Goal: Task Accomplishment & Management: Manage account settings

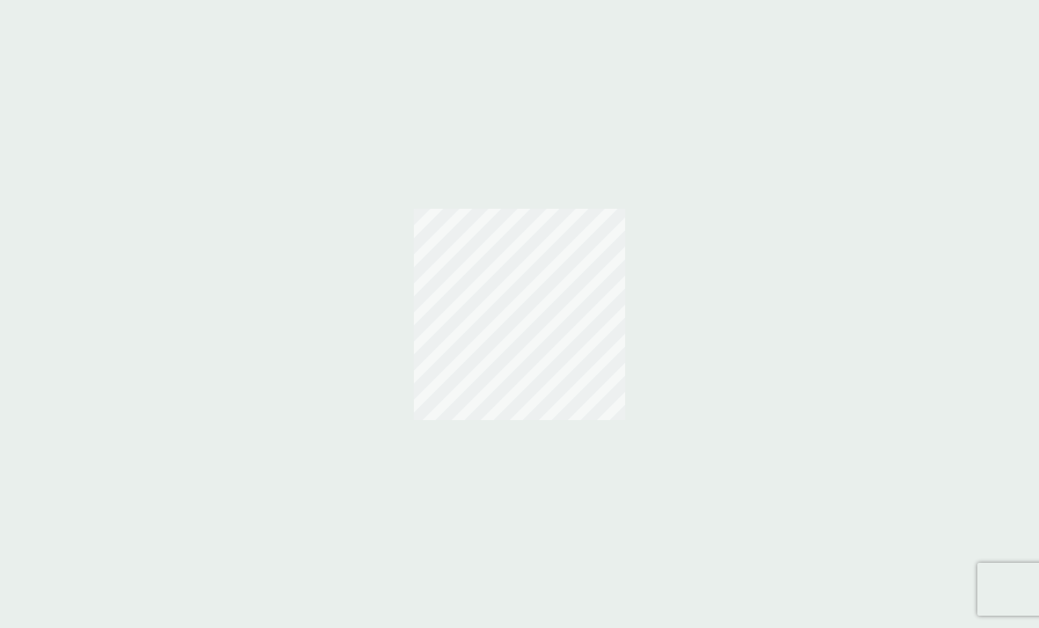
scroll to position [56, 0]
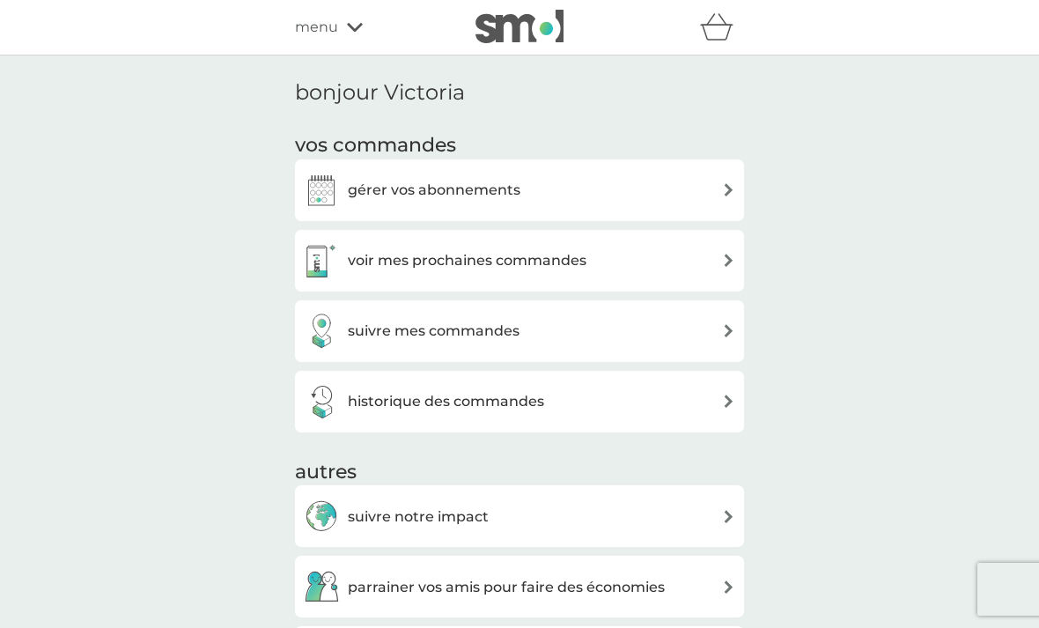
click at [628, 187] on div "gérer vos abonnements" at bounding box center [519, 190] width 431 height 35
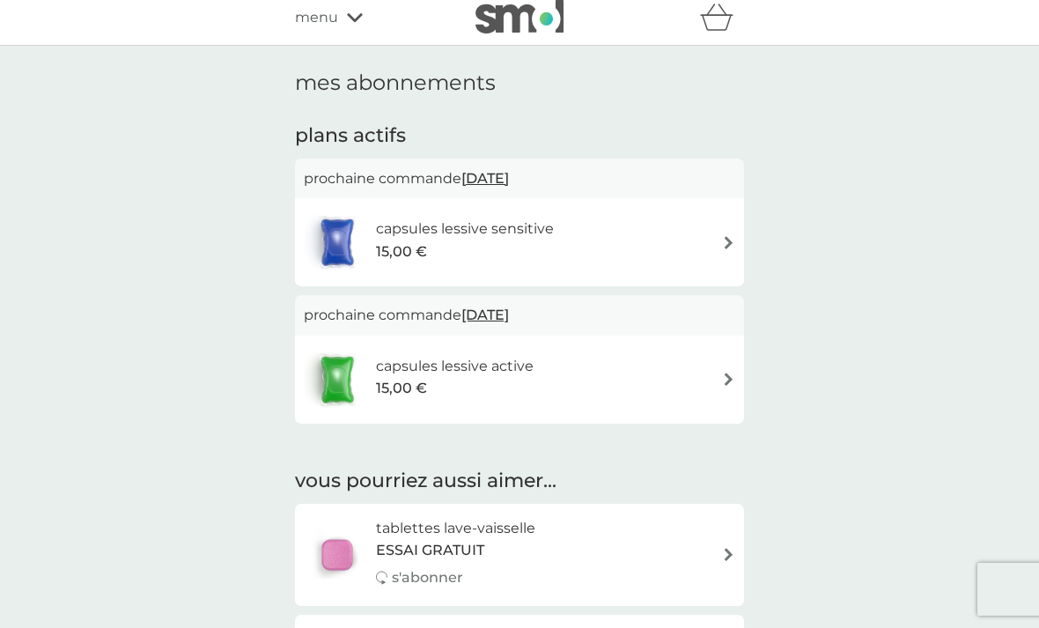
scroll to position [11, 0]
click at [688, 240] on div "capsules lessive sensitive 15,00 €" at bounding box center [519, 241] width 431 height 62
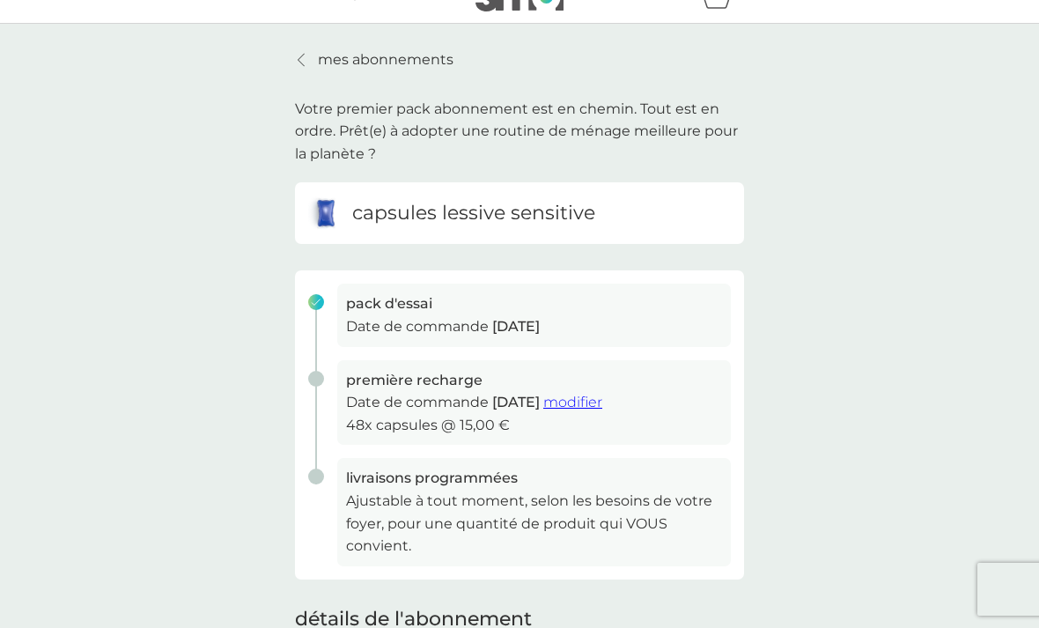
scroll to position [33, 0]
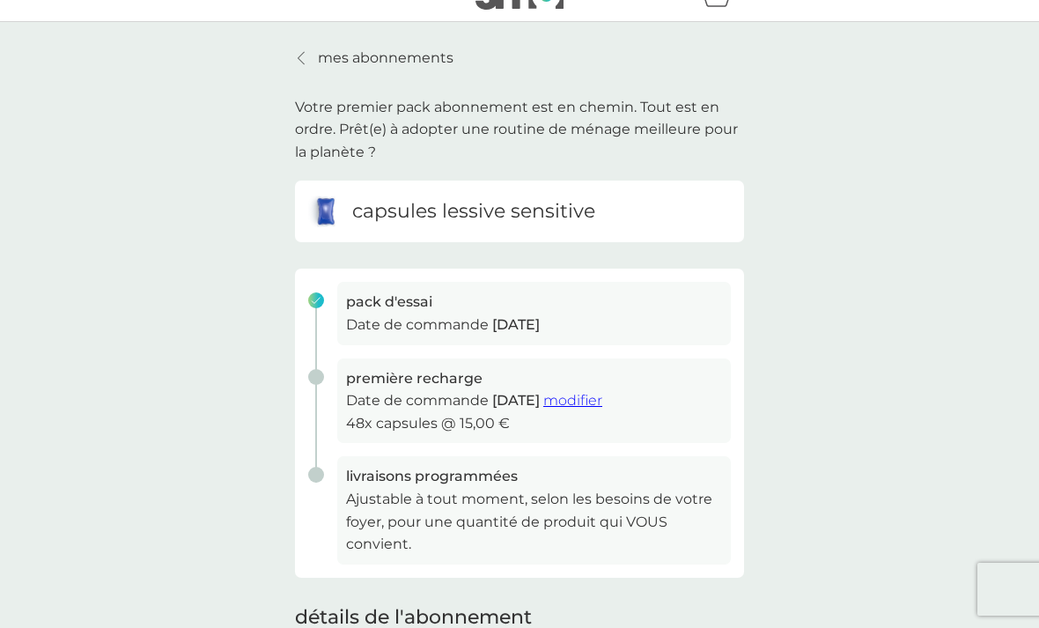
click at [602, 398] on span "modifier" at bounding box center [572, 400] width 59 height 17
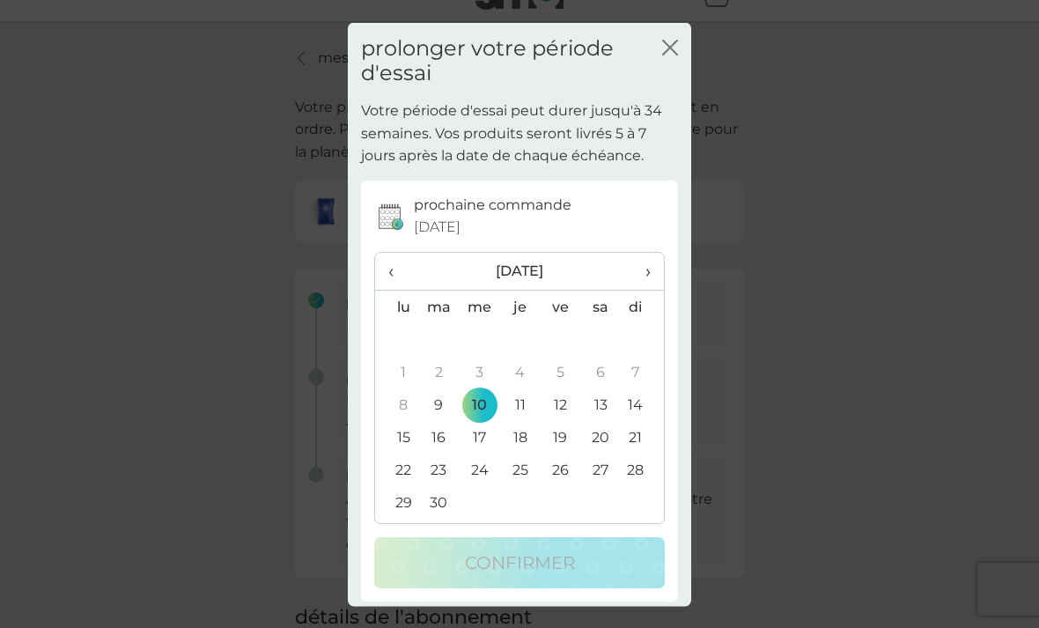
click at [449, 518] on td "30" at bounding box center [438, 502] width 40 height 33
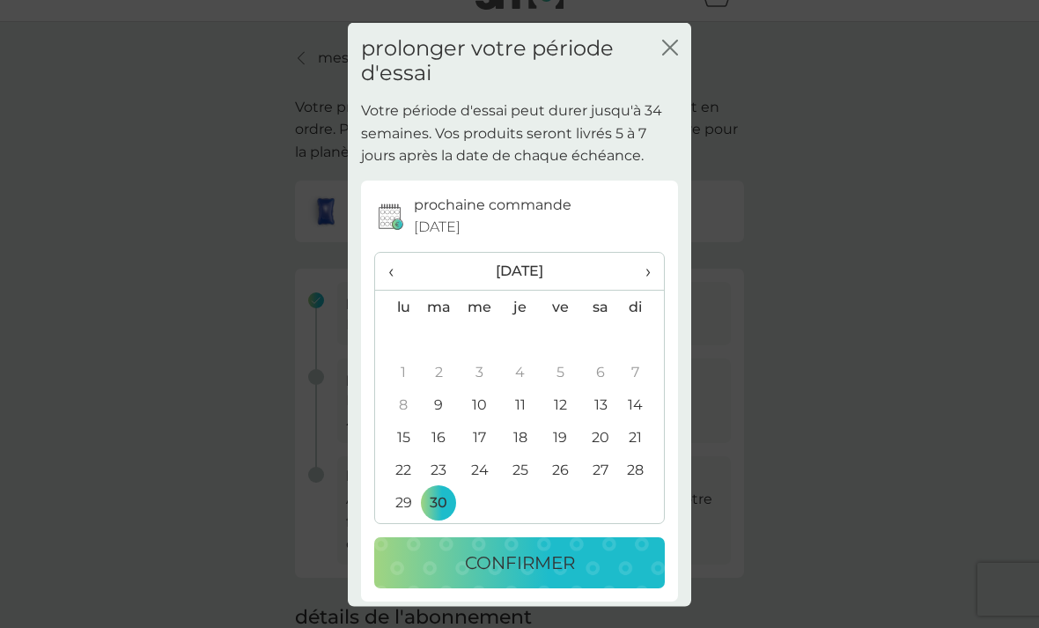
click at [631, 577] on div "confirmer" at bounding box center [519, 562] width 255 height 28
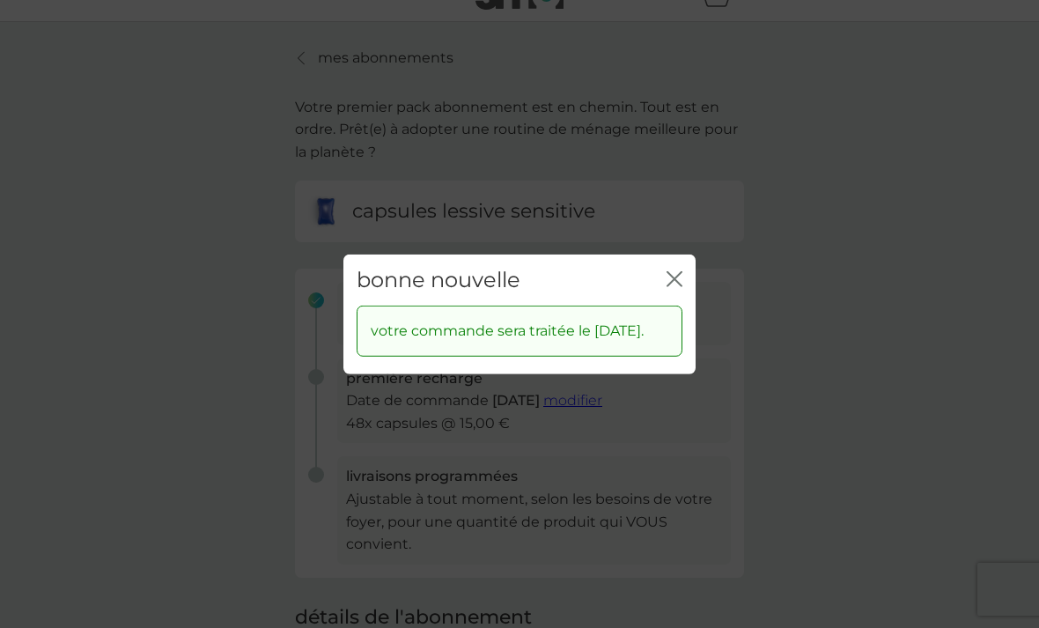
click at [681, 286] on icon "fermer" at bounding box center [674, 278] width 16 height 16
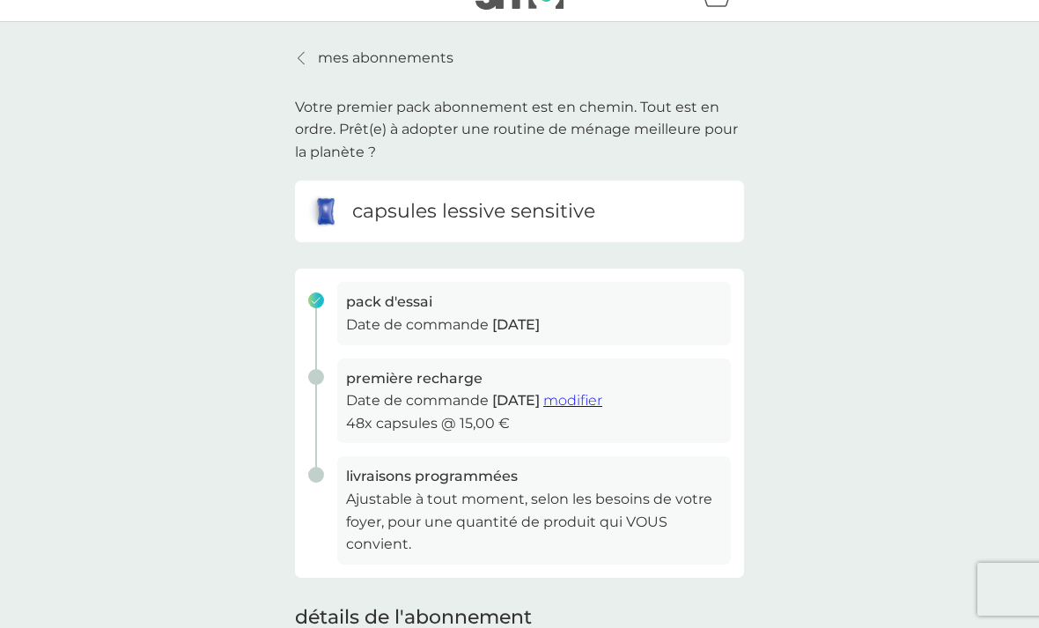
click at [310, 52] on link "mes abonnements" at bounding box center [374, 58] width 158 height 23
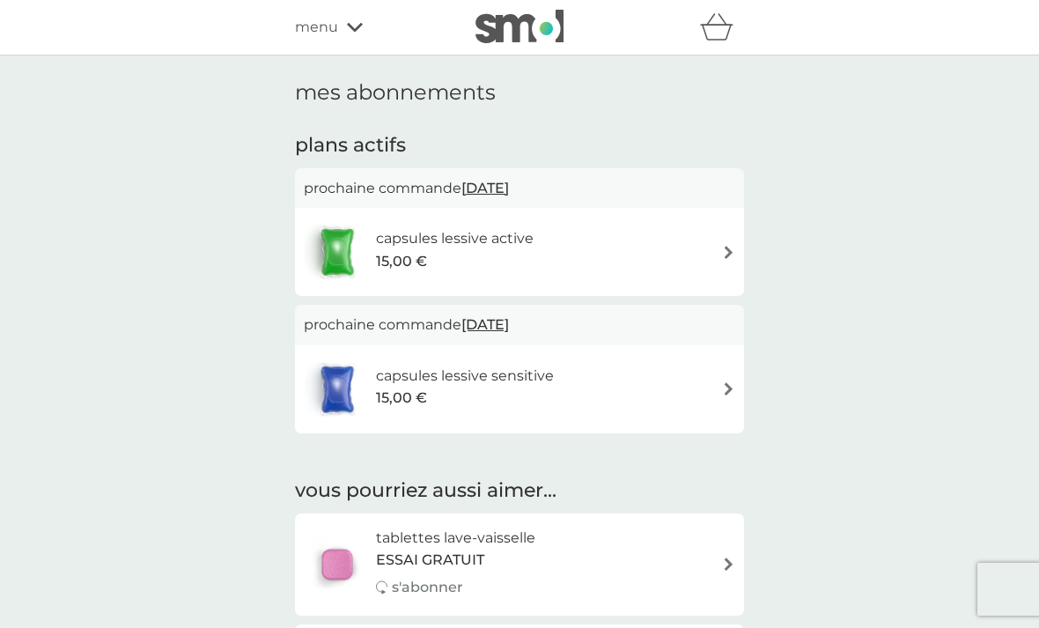
click at [634, 404] on div "capsules lessive sensitive 15,00 €" at bounding box center [519, 389] width 431 height 62
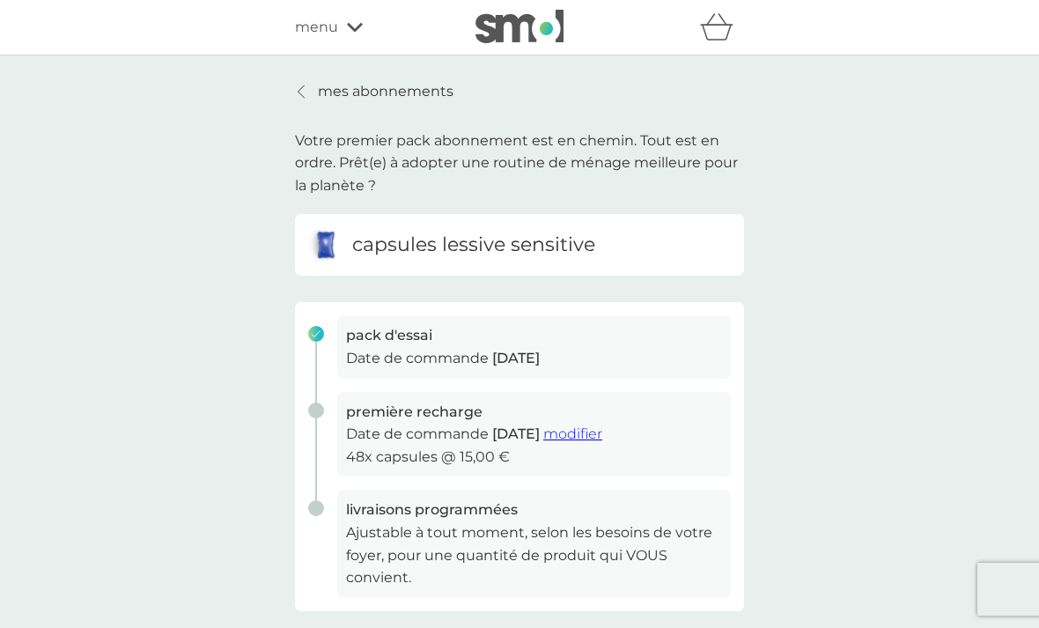
click at [602, 435] on span "modifier" at bounding box center [572, 433] width 59 height 17
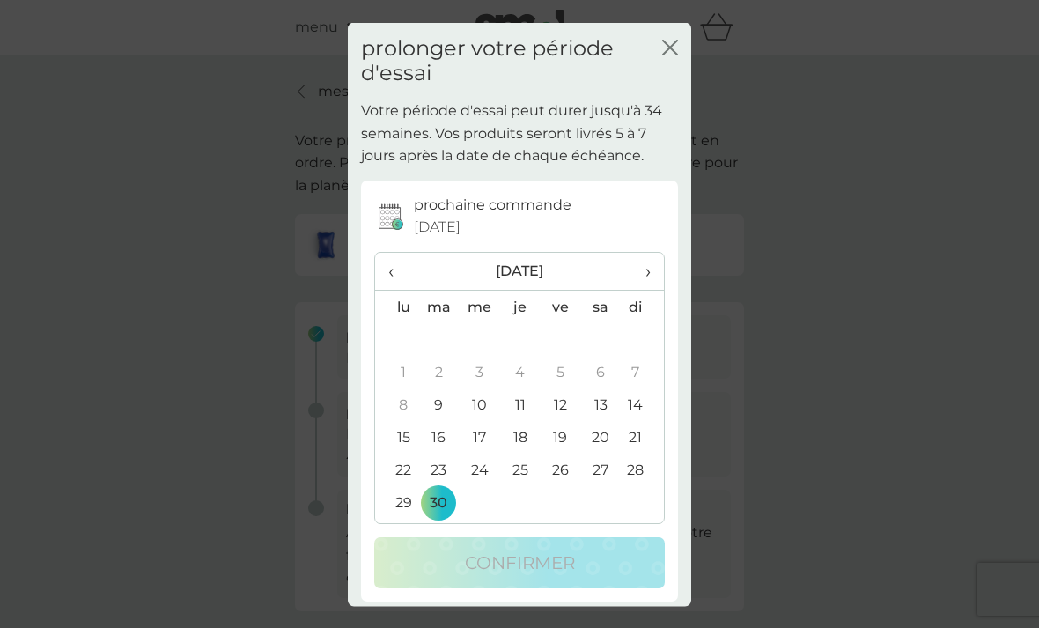
click at [670, 124] on p "Votre période d'essai peut durer jusqu'à 34 semaines. Vos produits seront livré…" at bounding box center [519, 133] width 317 height 68
click at [668, 99] on div "prolonger votre période d'essai fermer" at bounding box center [519, 60] width 343 height 77
click at [658, 86] on h2 "prolonger votre période d'essai" at bounding box center [511, 60] width 301 height 51
click at [676, 99] on div "prolonger votre période d'essai fermer" at bounding box center [519, 60] width 343 height 77
click at [674, 99] on div "prolonger votre période d'essai fermer" at bounding box center [519, 60] width 343 height 77
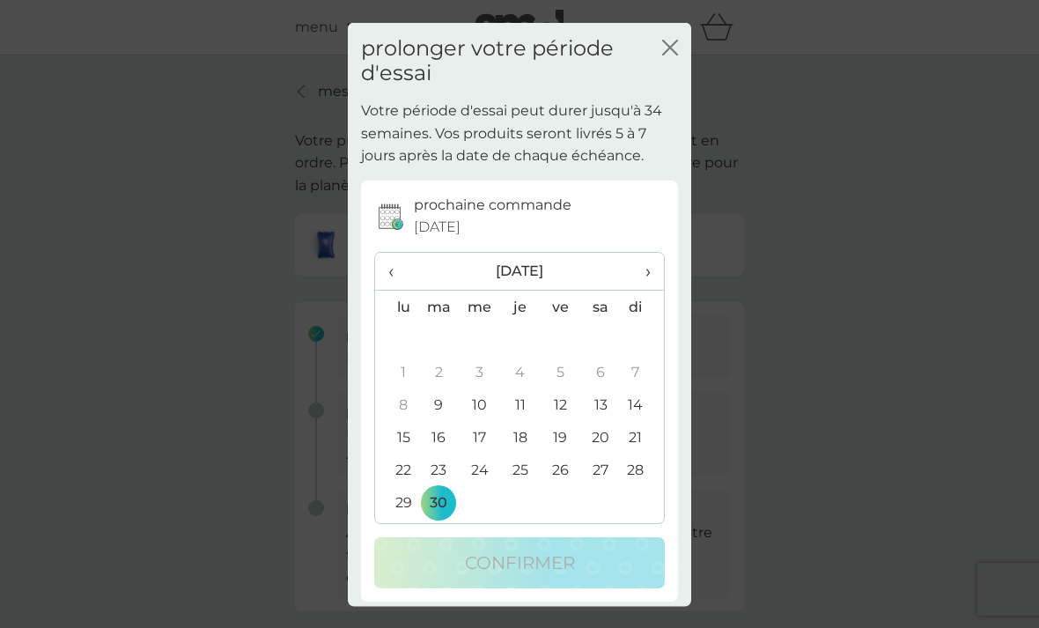
click at [793, 216] on div "prolonger votre période d'essai fermer Votre période d'essai peut durer jusqu'à…" at bounding box center [519, 314] width 1039 height 628
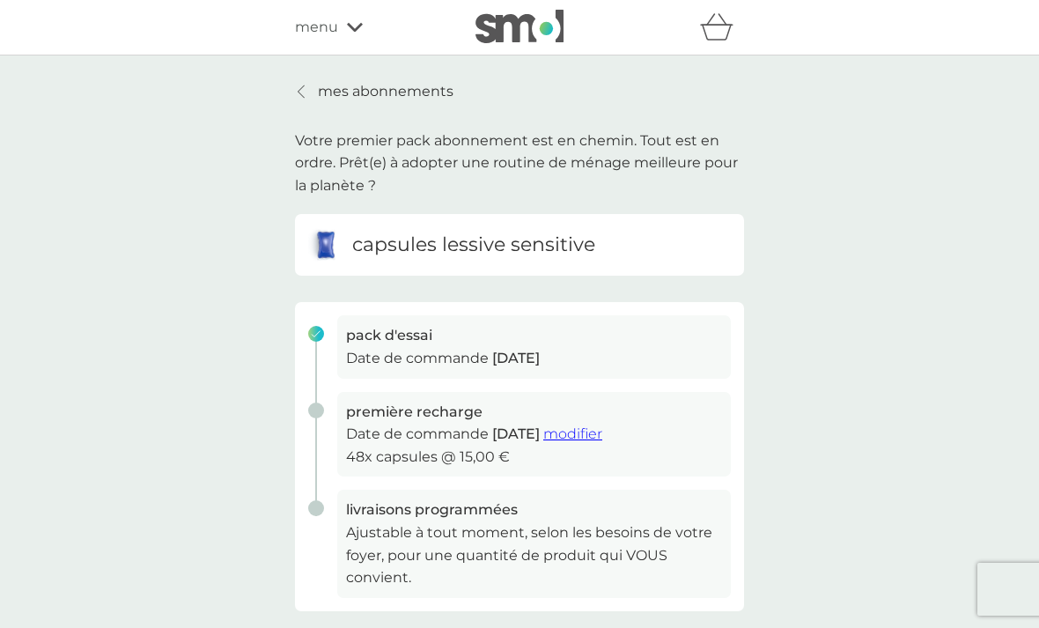
click at [321, 93] on p "mes abonnements" at bounding box center [386, 91] width 136 height 23
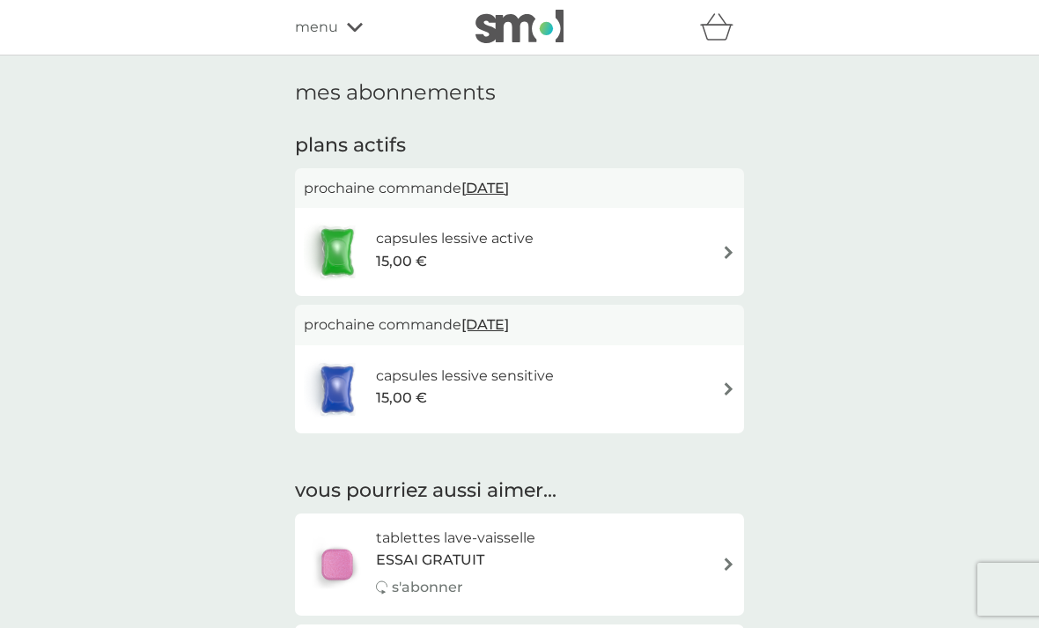
click at [731, 255] on img at bounding box center [728, 252] width 13 height 13
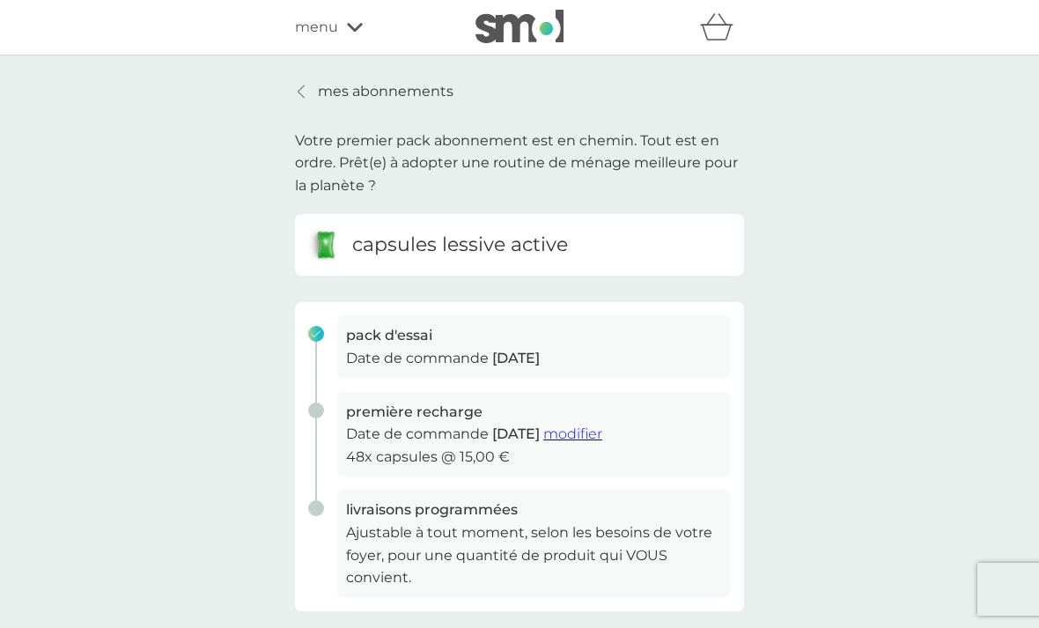
click at [602, 437] on span "modifier" at bounding box center [572, 433] width 59 height 17
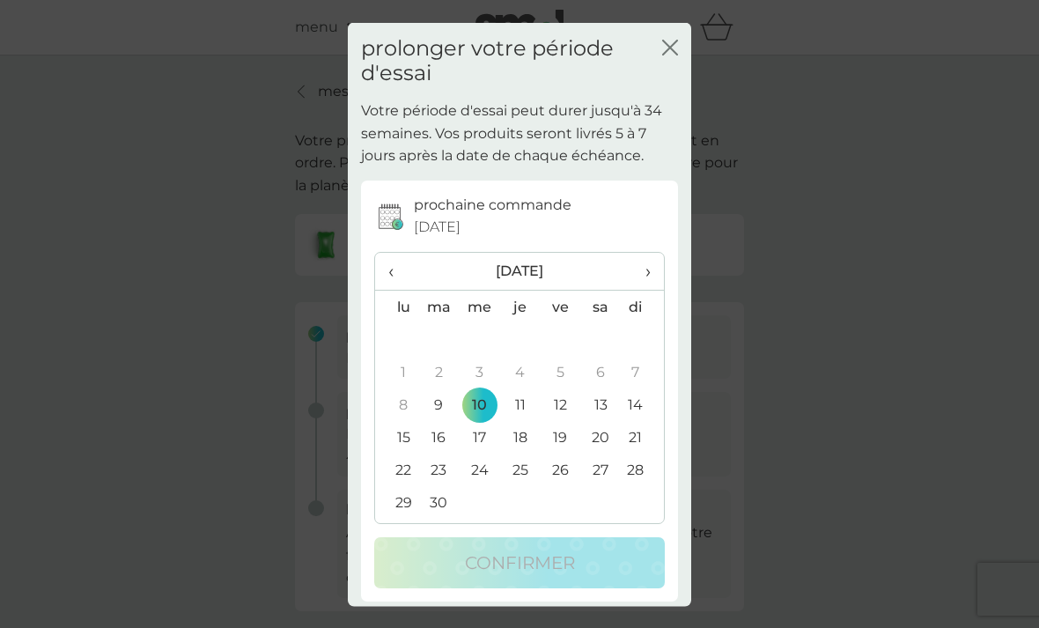
click at [442, 555] on div "prochaine commande [DATE] ‹ [DATE] › lu ma me je ve sa di 25 26 27 28 29 30 31 …" at bounding box center [519, 390] width 290 height 394
click at [447, 555] on div "prochaine commande [DATE] ‹ [DATE] › lu ma me je ve sa di 25 26 27 28 29 30 31 …" at bounding box center [519, 390] width 290 height 394
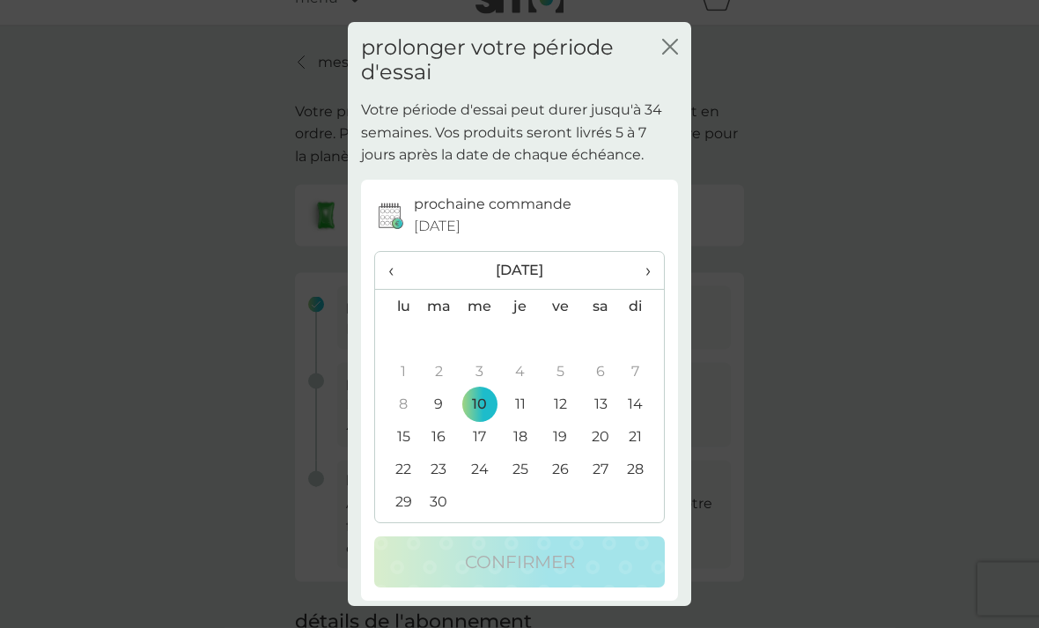
click at [443, 518] on td "30" at bounding box center [438, 502] width 40 height 33
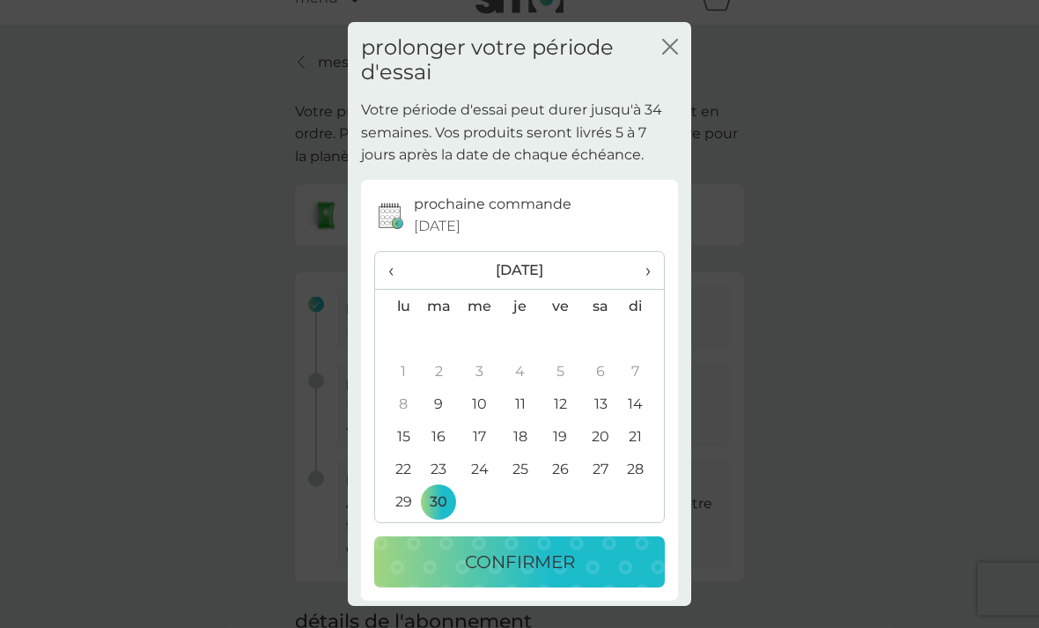
scroll to position [30, 0]
click at [555, 577] on p "confirmer" at bounding box center [520, 562] width 110 height 28
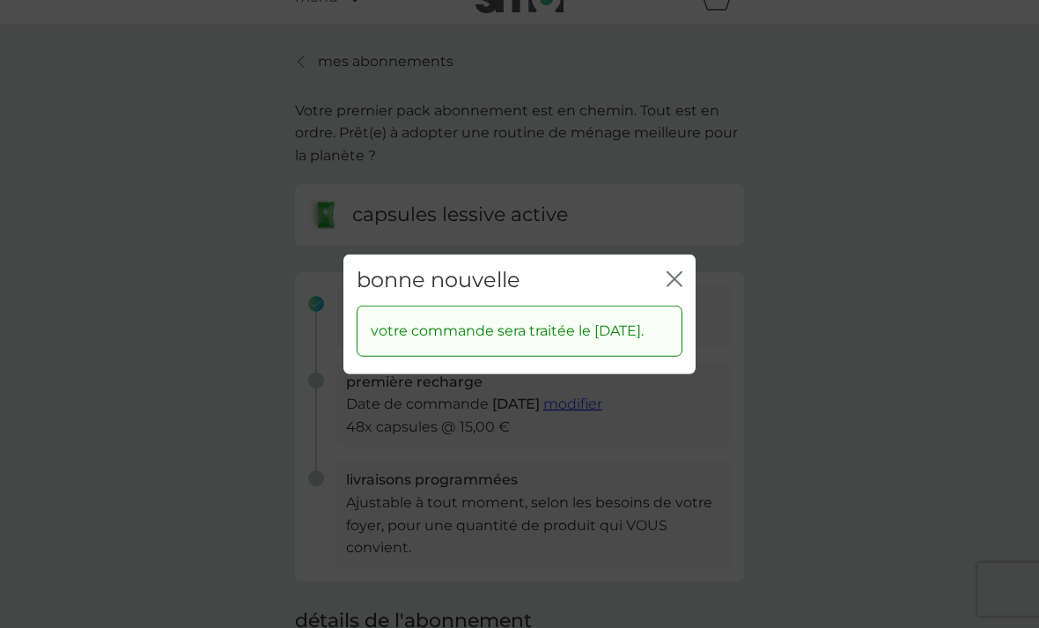
click at [681, 286] on icon "fermer" at bounding box center [674, 278] width 16 height 16
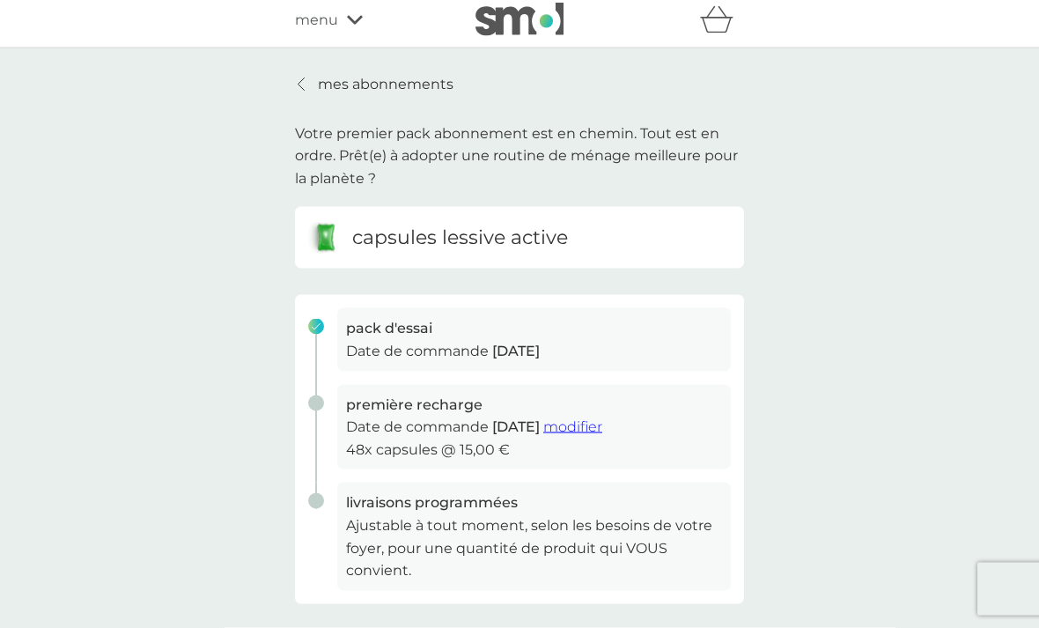
scroll to position [0, 0]
